Goal: Information Seeking & Learning: Learn about a topic

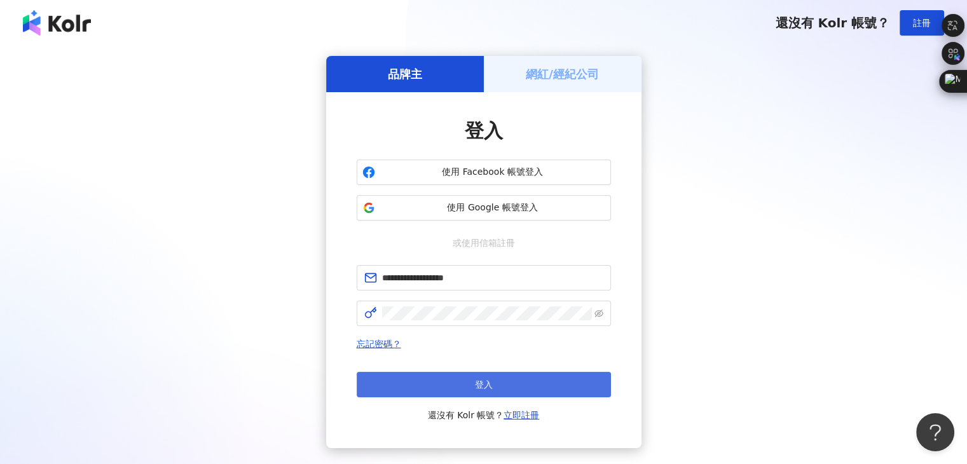
click at [438, 380] on button "登入" at bounding box center [484, 384] width 254 height 25
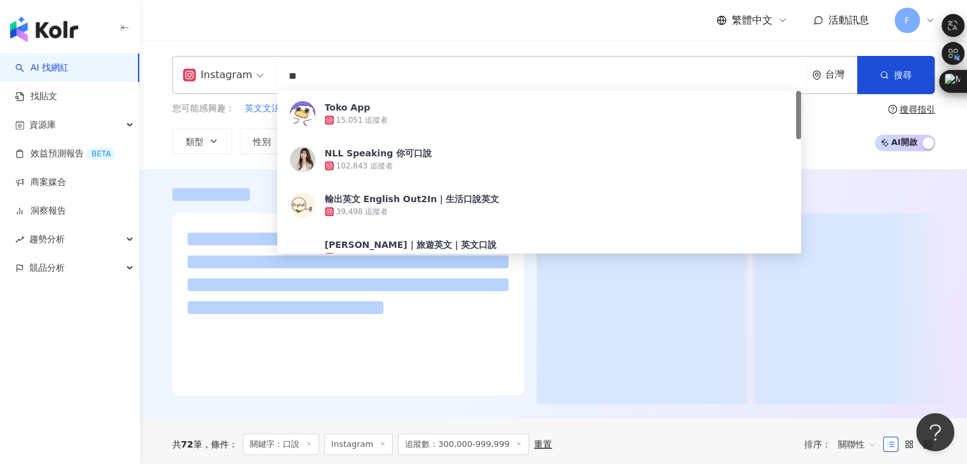
type input "*"
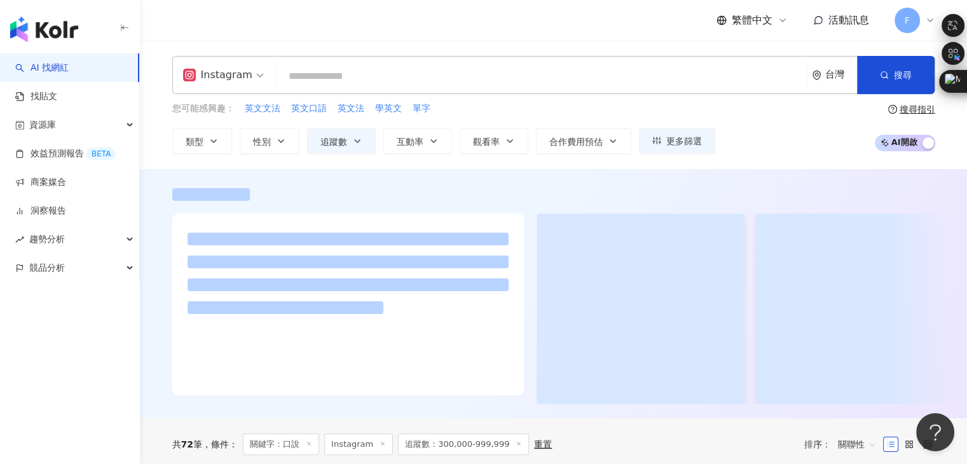
click at [36, 28] on img "button" at bounding box center [44, 29] width 68 height 25
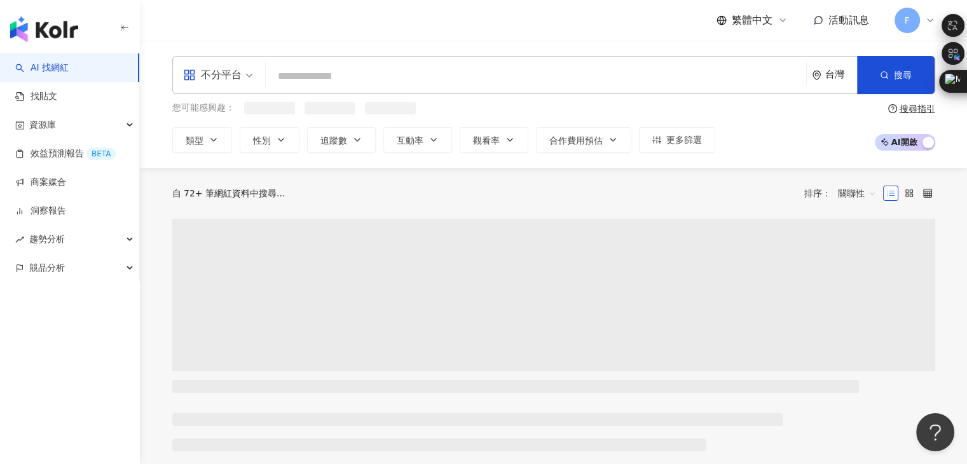
click at [433, 83] on input "search" at bounding box center [536, 76] width 530 height 24
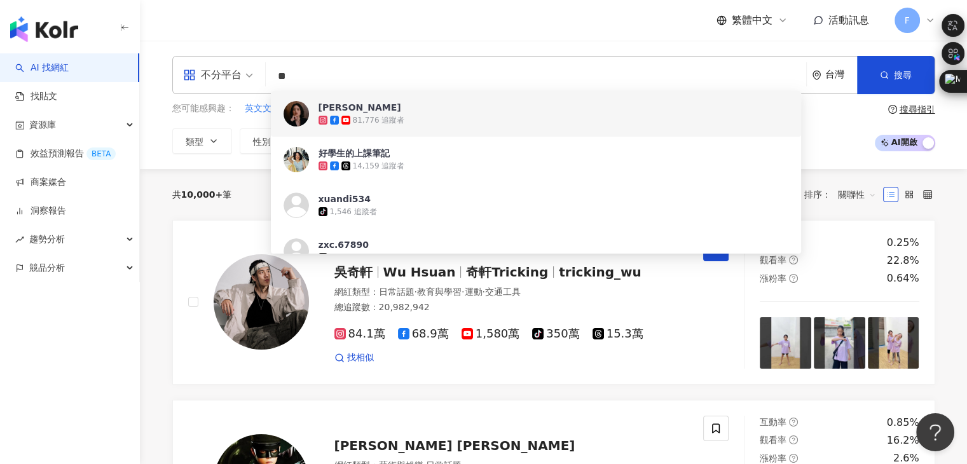
type input "**"
click at [513, 24] on div "繁體中文 活動訊息 F" at bounding box center [553, 20] width 763 height 41
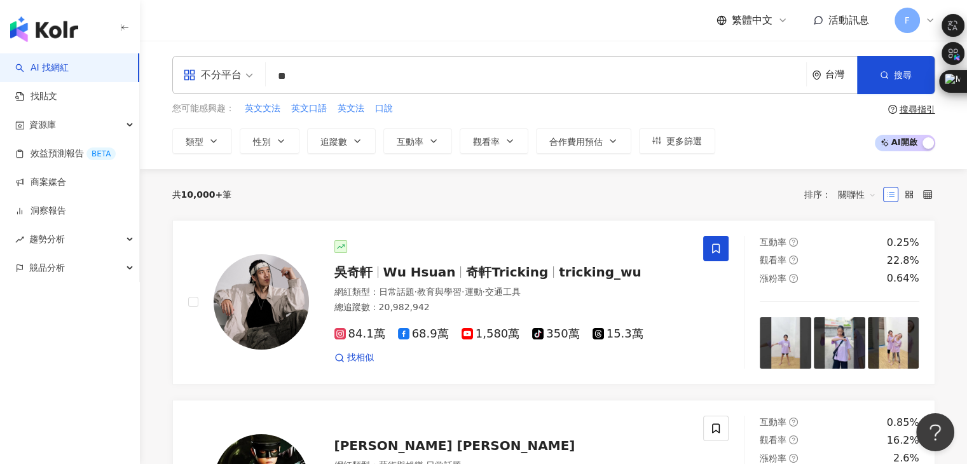
click at [318, 83] on input "**" at bounding box center [536, 76] width 530 height 24
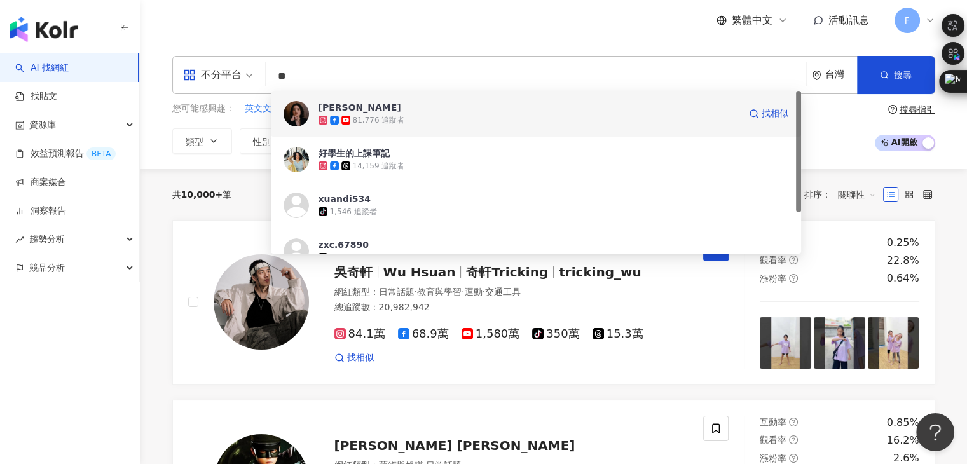
click at [387, 116] on div "81,776 追蹤者" at bounding box center [379, 120] width 52 height 11
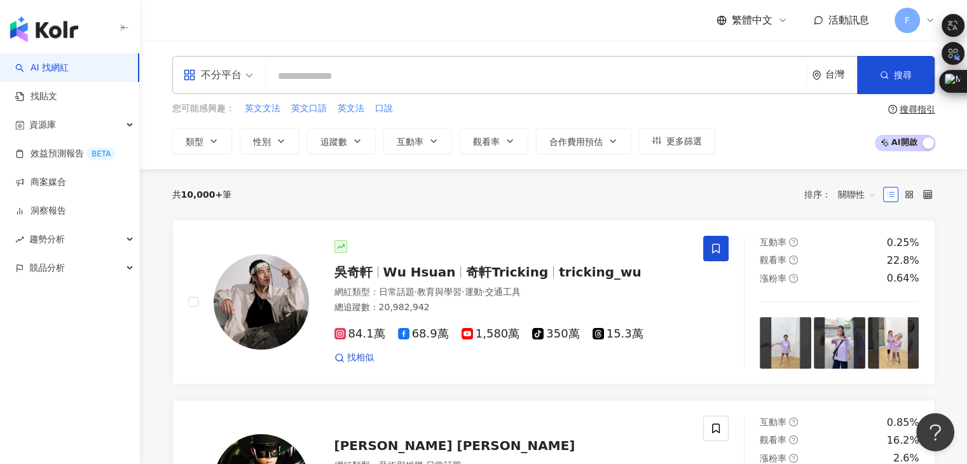
click at [429, 81] on input "search" at bounding box center [536, 76] width 530 height 24
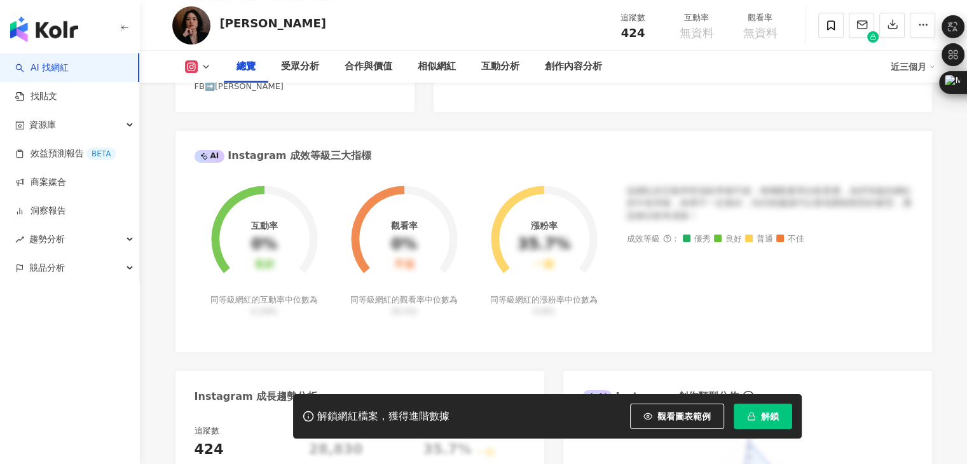
scroll to position [64, 0]
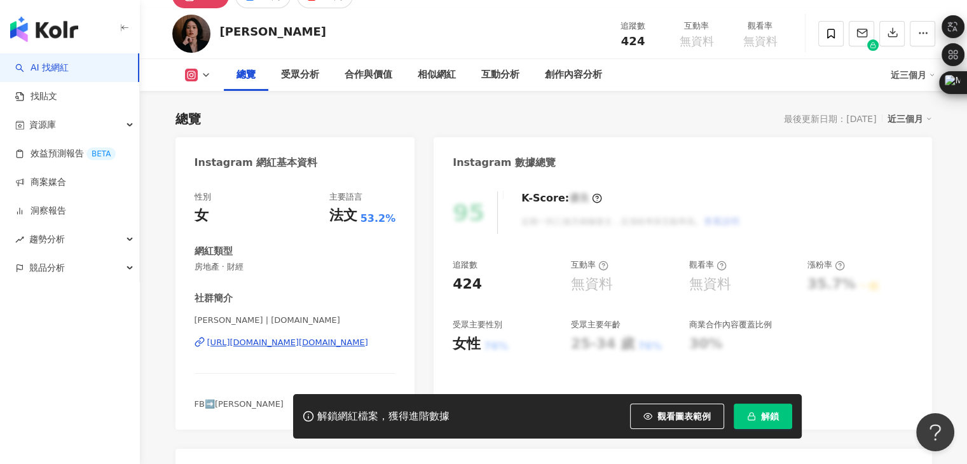
click at [315, 337] on div "[URL][DOMAIN_NAME][DOMAIN_NAME]" at bounding box center [287, 342] width 161 height 11
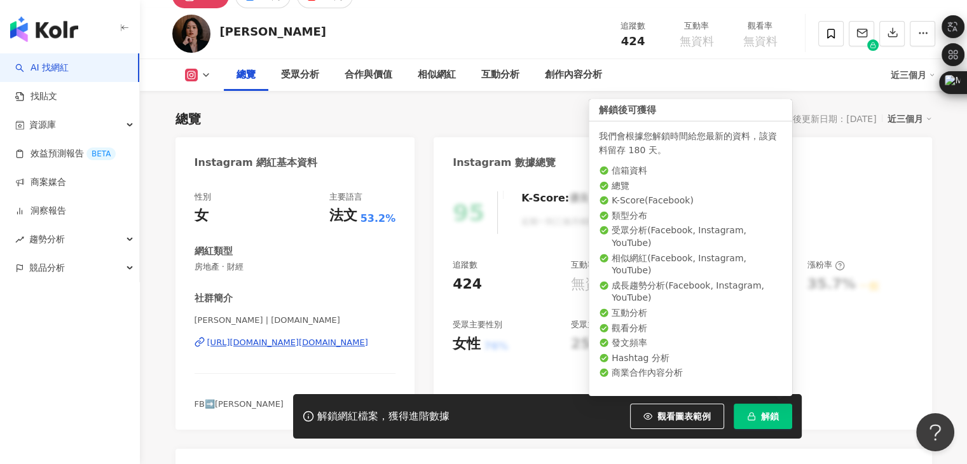
click at [749, 413] on icon "button" at bounding box center [751, 416] width 9 height 9
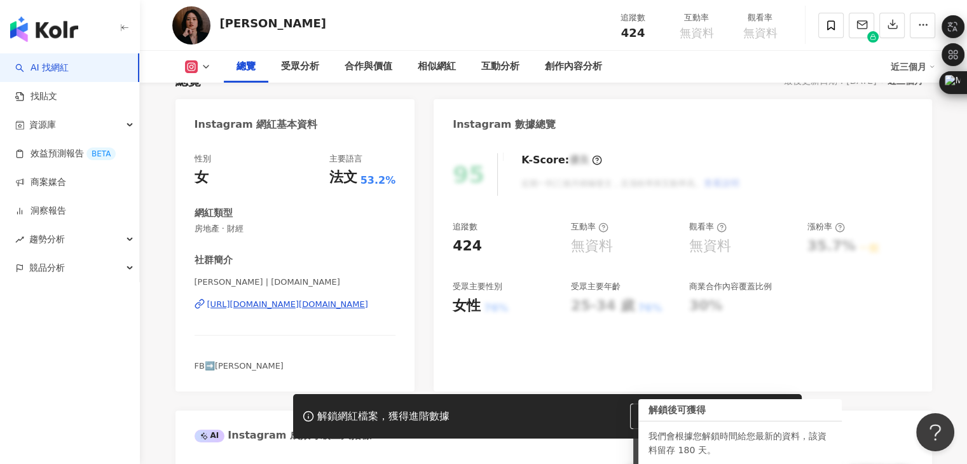
scroll to position [0, 0]
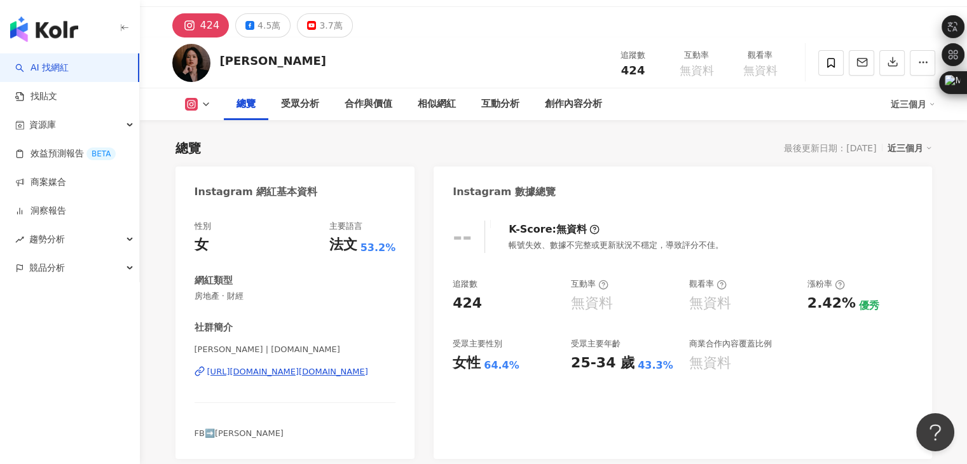
scroll to position [64, 0]
